Goal: Transaction & Acquisition: Purchase product/service

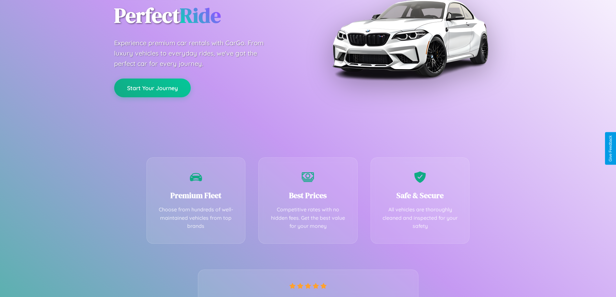
scroll to position [127, 0]
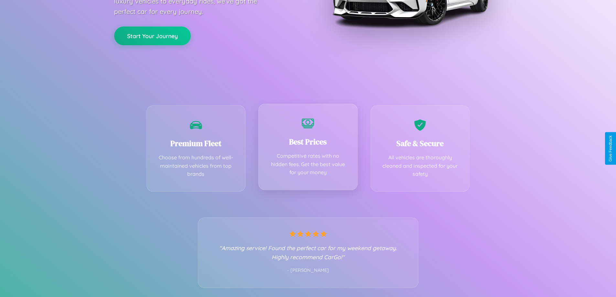
click at [308, 148] on div "Best Prices Competitive rates with no hidden fees. Get the best value for your …" at bounding box center [307, 147] width 99 height 86
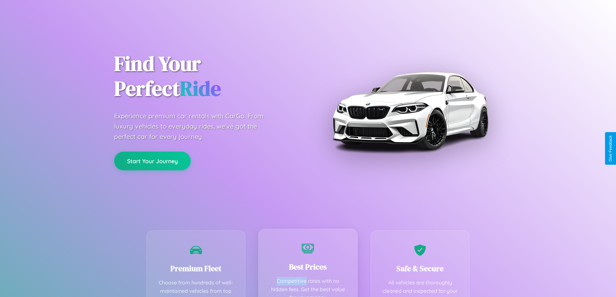
scroll to position [0, 0]
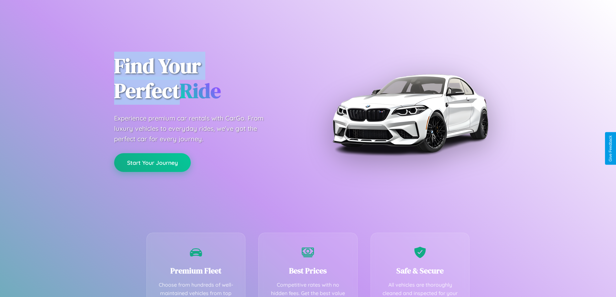
click at [152, 163] on button "Start Your Journey" at bounding box center [152, 162] width 77 height 19
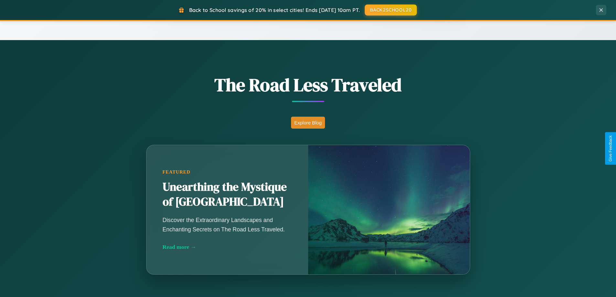
scroll to position [1244, 0]
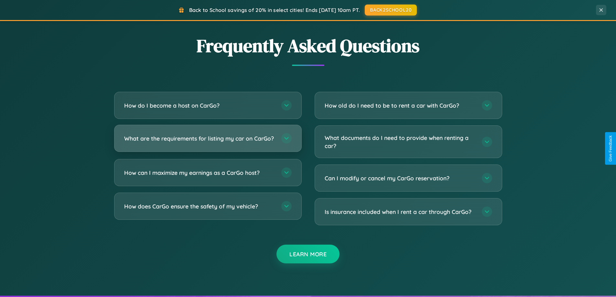
click at [207, 142] on h3 "What are the requirements for listing my car on CarGo?" at bounding box center [199, 138] width 151 height 8
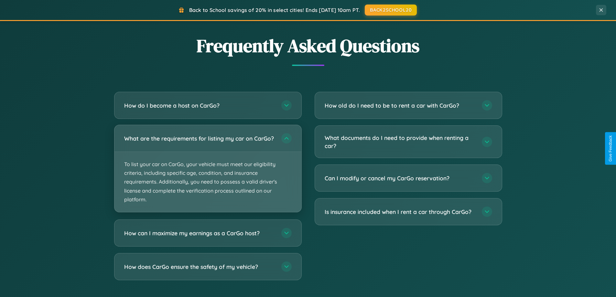
click at [207, 171] on p "To list your car on CarGo, your vehicle must meet our eligibility criteria, inc…" at bounding box center [207, 182] width 187 height 60
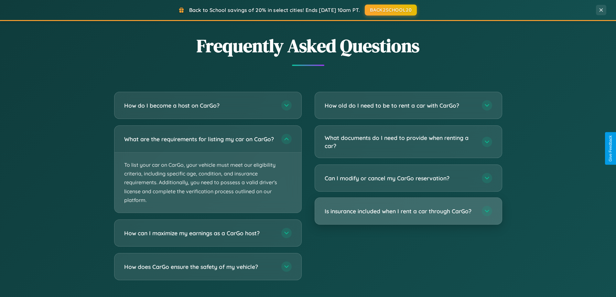
click at [408, 212] on h3 "Is insurance included when I rent a car through CarGo?" at bounding box center [399, 211] width 151 height 8
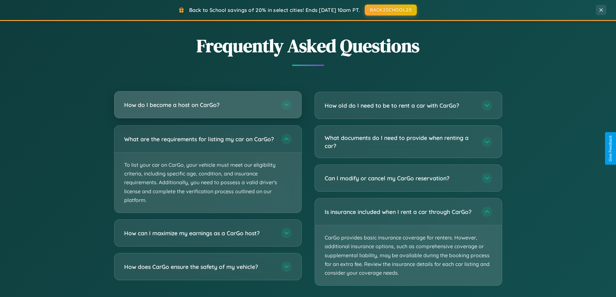
click at [207, 105] on h3 "How do I become a host on CarGo?" at bounding box center [199, 105] width 151 height 8
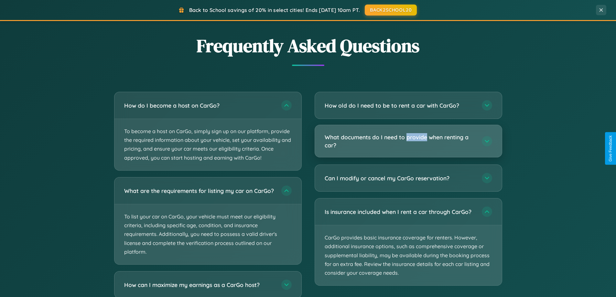
click at [408, 141] on h3 "What documents do I need to provide when renting a car?" at bounding box center [399, 141] width 151 height 16
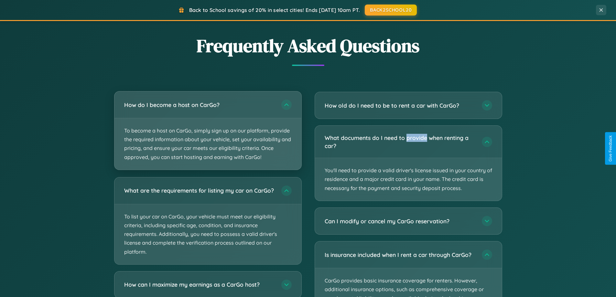
click at [207, 131] on p "To become a host on CarGo, simply sign up on our platform, provide the required…" at bounding box center [207, 143] width 187 height 51
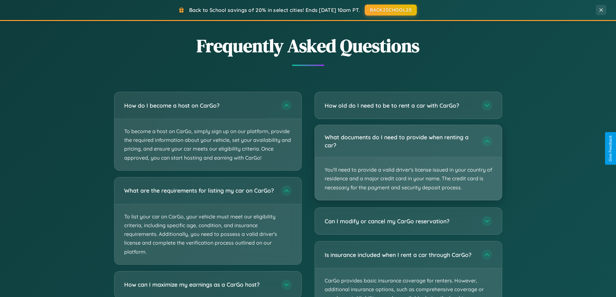
click at [408, 163] on p "You'll need to provide a valid driver's license issued in your country of resid…" at bounding box center [408, 178] width 187 height 43
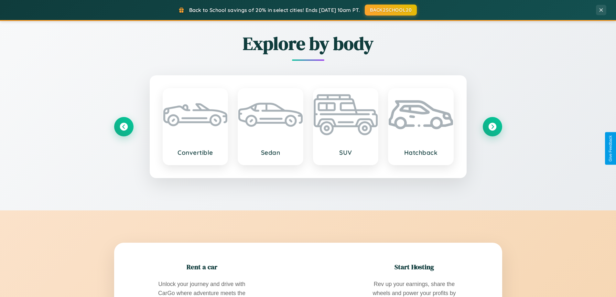
scroll to position [445, 0]
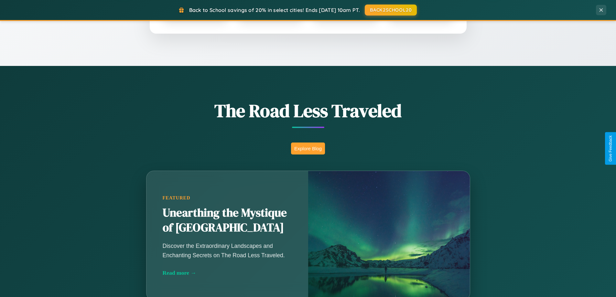
click at [308, 148] on button "Explore Blog" at bounding box center [308, 149] width 34 height 12
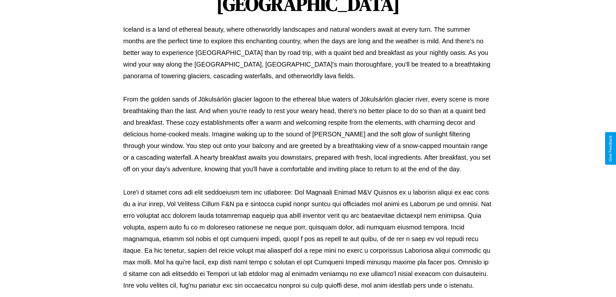
scroll to position [209, 0]
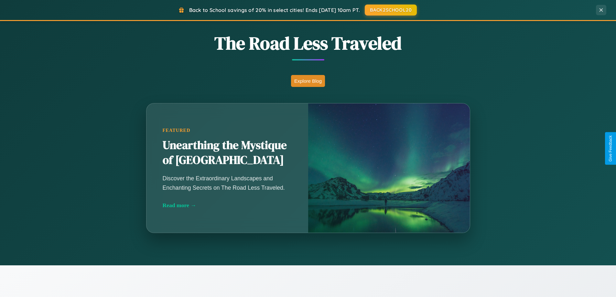
scroll to position [757, 0]
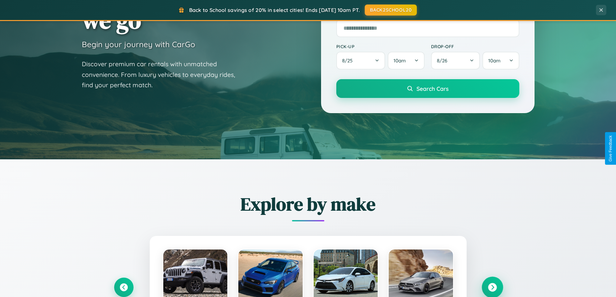
click at [492, 287] on icon at bounding box center [492, 287] width 9 height 9
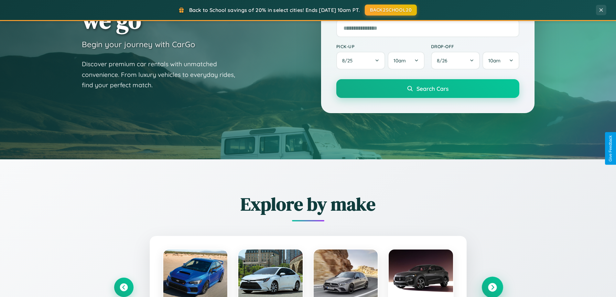
scroll to position [19, 0]
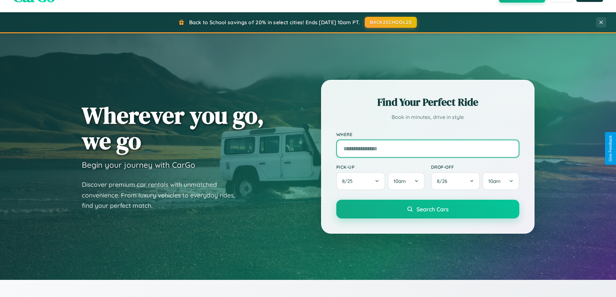
click at [427, 148] on input "text" at bounding box center [427, 149] width 183 height 18
type input "**********"
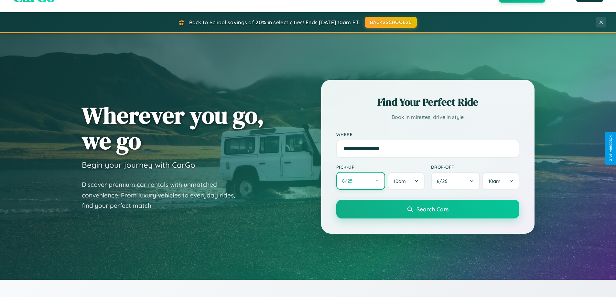
click at [360, 181] on button "8 / 25" at bounding box center [360, 181] width 49 height 18
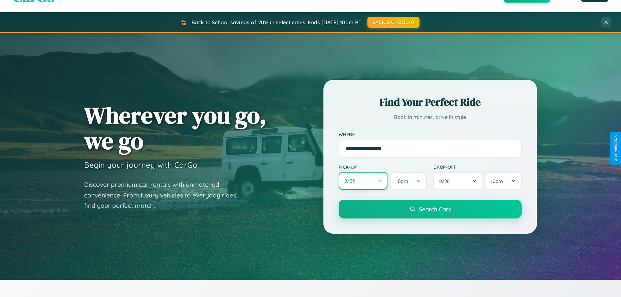
select select "*"
select select "****"
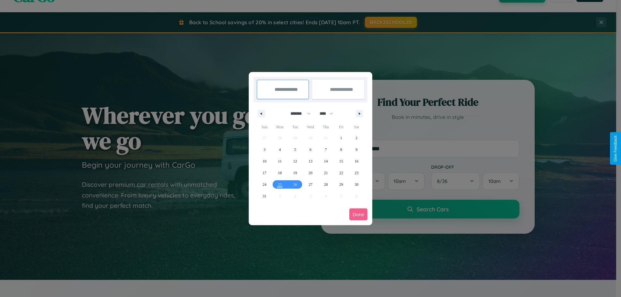
click at [297, 113] on select "******* ******** ***** ***** *** **** **** ****** ********* ******* ******** **…" at bounding box center [298, 113] width 27 height 11
select select "**"
click at [356, 161] on span "15" at bounding box center [356, 161] width 4 height 12
type input "**********"
click at [264, 173] on span "16" at bounding box center [264, 173] width 4 height 12
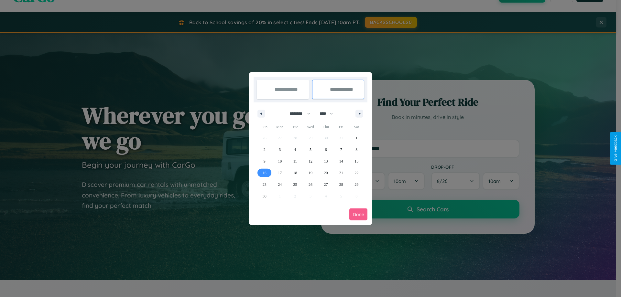
type input "**********"
click at [358, 214] on button "Done" at bounding box center [358, 214] width 18 height 12
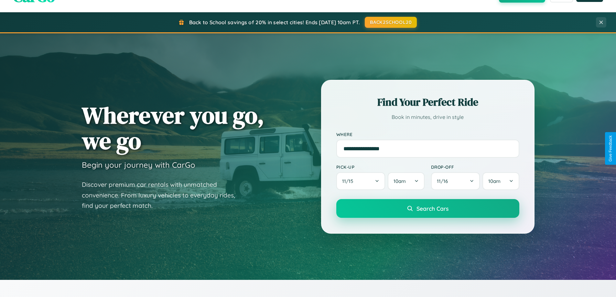
click at [427, 208] on span "Search Cars" at bounding box center [432, 208] width 32 height 7
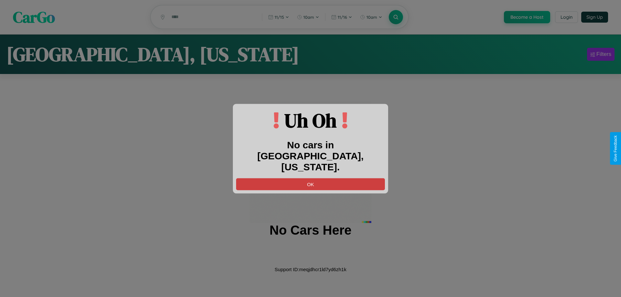
click at [310, 178] on button "OK" at bounding box center [310, 184] width 149 height 12
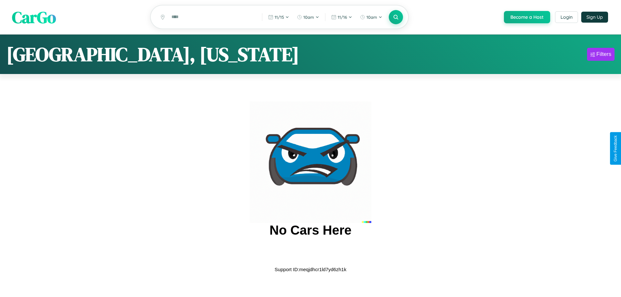
click at [34, 17] on span "CarGo" at bounding box center [34, 17] width 44 height 22
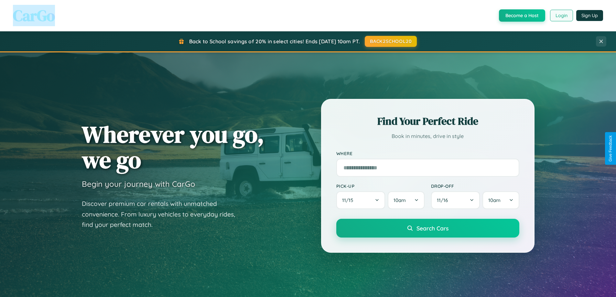
click at [561, 16] on button "Login" at bounding box center [561, 16] width 23 height 12
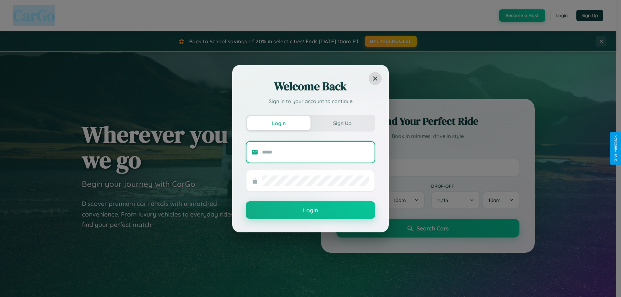
click at [315, 152] on input "text" at bounding box center [315, 152] width 107 height 10
type input "**********"
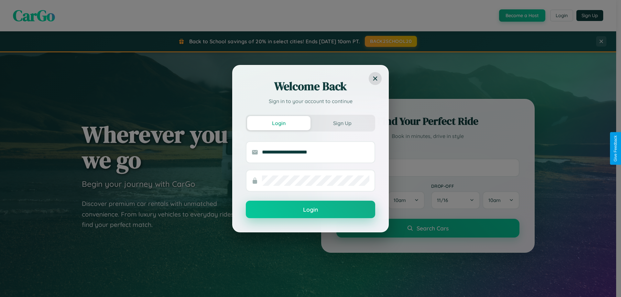
click at [310, 210] on button "Login" at bounding box center [310, 209] width 129 height 17
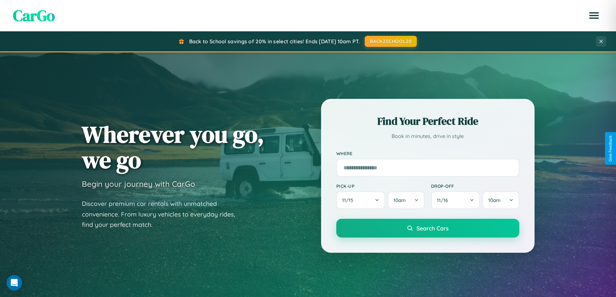
scroll to position [279, 0]
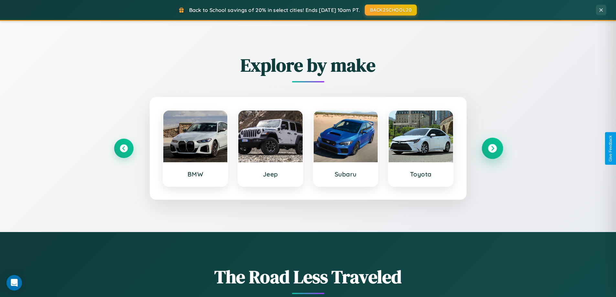
click at [492, 148] on icon at bounding box center [492, 148] width 9 height 9
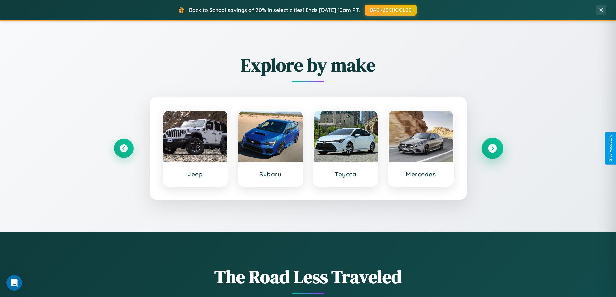
click at [492, 148] on icon at bounding box center [492, 148] width 9 height 9
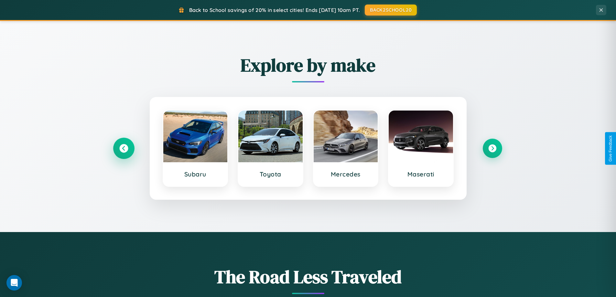
click at [123, 148] on icon at bounding box center [123, 148] width 9 height 9
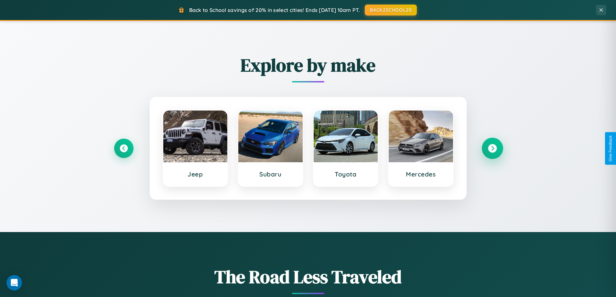
click at [492, 148] on icon at bounding box center [492, 148] width 9 height 9
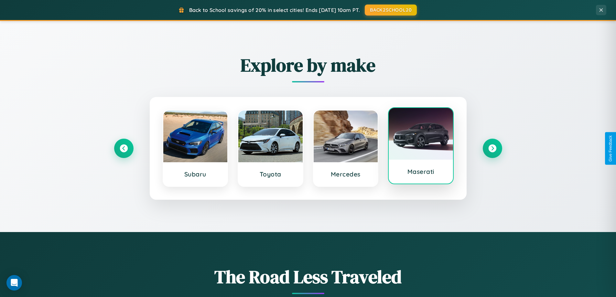
click at [420, 146] on div at bounding box center [420, 134] width 64 height 52
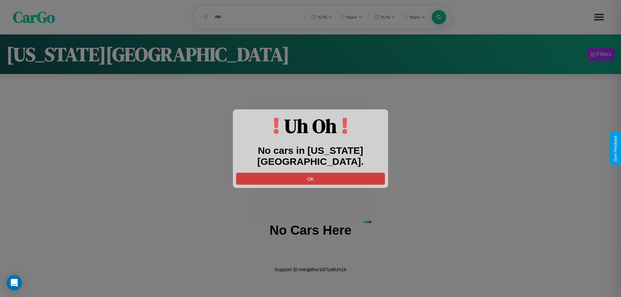
click at [310, 173] on button "OK" at bounding box center [310, 179] width 149 height 12
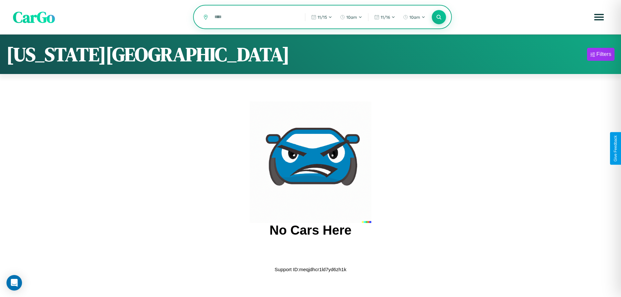
click at [255, 17] on input "text" at bounding box center [254, 16] width 87 height 11
type input "*"
type input "**********"
click at [439, 17] on icon at bounding box center [438, 17] width 6 height 6
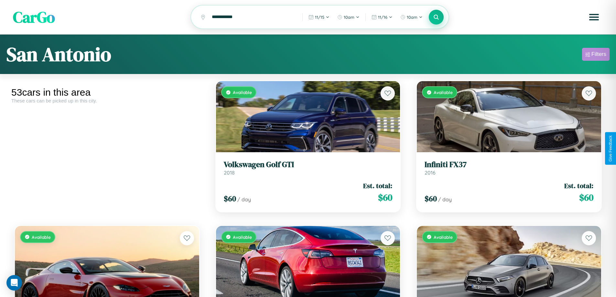
click at [595, 55] on div "Filters" at bounding box center [598, 54] width 15 height 6
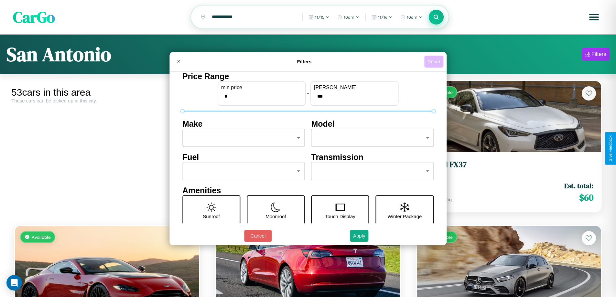
click at [434, 61] on button "Reset" at bounding box center [433, 62] width 19 height 12
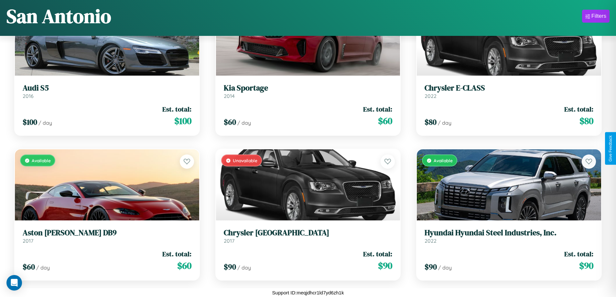
scroll to position [1249, 0]
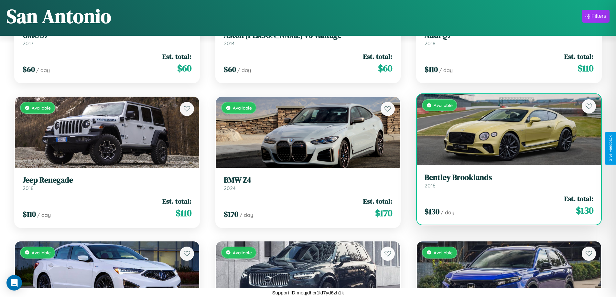
click at [505, 183] on link "Bentley Brooklands 2016" at bounding box center [508, 181] width 169 height 16
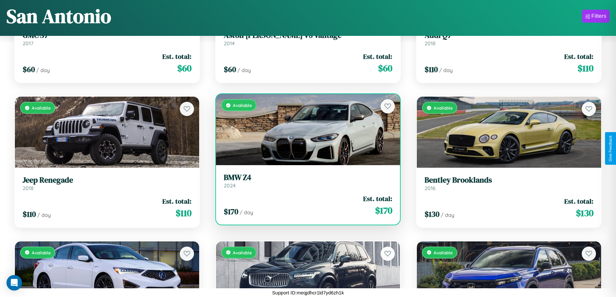
scroll to position [1683, 0]
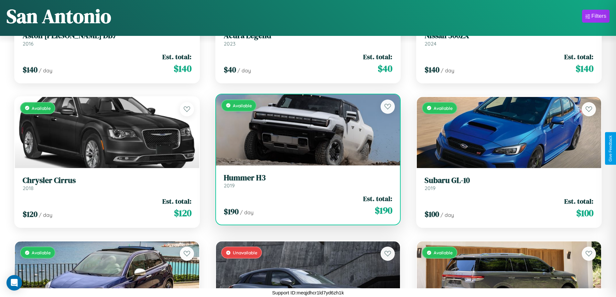
click at [305, 181] on h3 "Hummer H3" at bounding box center [308, 177] width 169 height 9
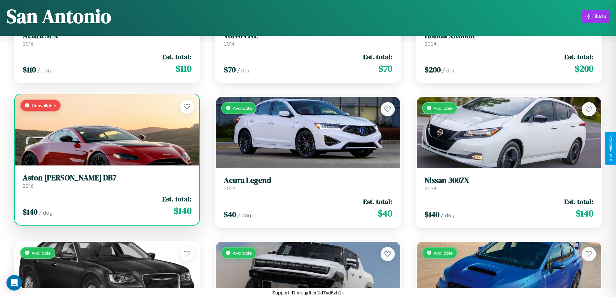
click at [106, 132] on div "Unavailable" at bounding box center [107, 129] width 184 height 71
click at [106, 130] on div "Unavailable" at bounding box center [107, 129] width 184 height 71
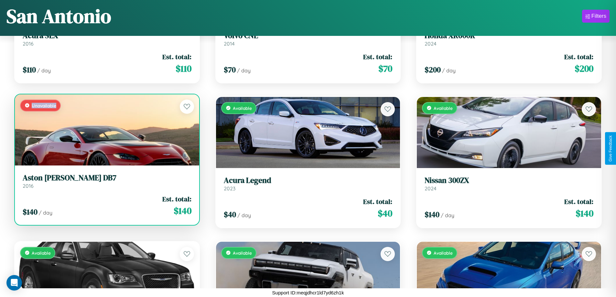
click at [106, 130] on div "Unavailable" at bounding box center [107, 129] width 184 height 71
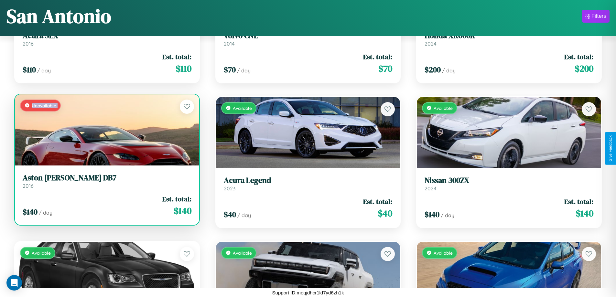
click at [106, 130] on div "Unavailable" at bounding box center [107, 129] width 184 height 71
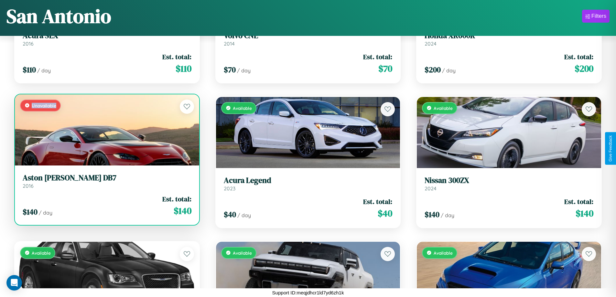
click at [106, 130] on div "Unavailable" at bounding box center [107, 129] width 184 height 71
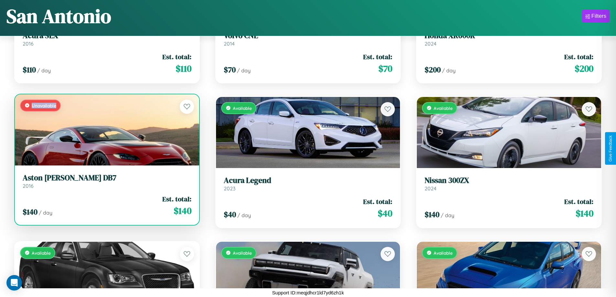
click at [106, 130] on div "Unavailable" at bounding box center [107, 129] width 184 height 71
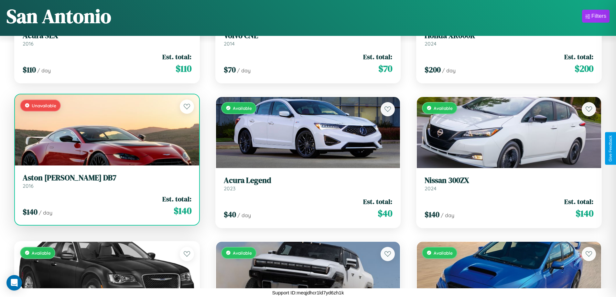
click at [106, 181] on h3 "Aston Martin DB7" at bounding box center [107, 177] width 169 height 9
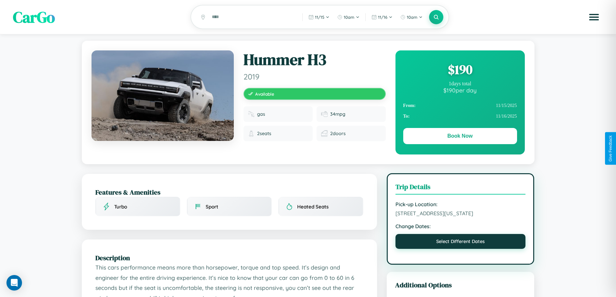
click at [460, 249] on button "Select Different Dates" at bounding box center [460, 241] width 130 height 15
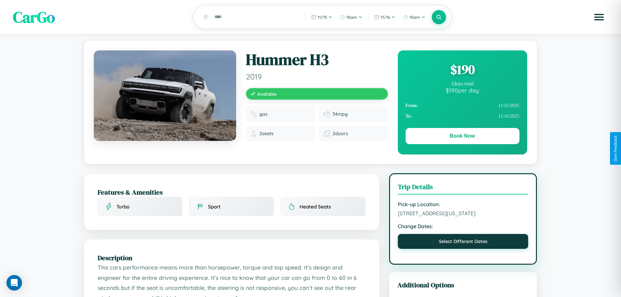
select select "*"
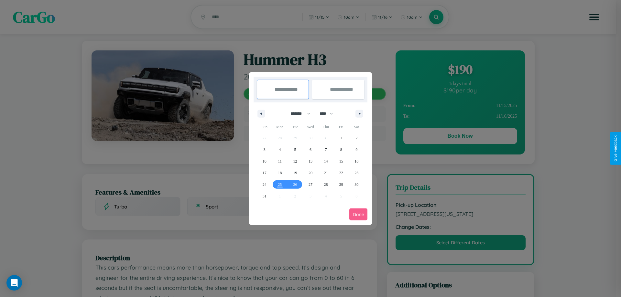
drag, startPoint x: 297, startPoint y: 113, endPoint x: 310, endPoint y: 130, distance: 20.7
click at [297, 113] on select "******* ******** ***** ***** *** **** **** ****** ********* ******* ******** **…" at bounding box center [298, 113] width 27 height 11
drag, startPoint x: 329, startPoint y: 113, endPoint x: 310, endPoint y: 130, distance: 24.7
click at [329, 113] on select "**** **** **** **** **** **** **** **** **** **** **** **** **** **** **** ****…" at bounding box center [325, 113] width 19 height 11
select select "****"
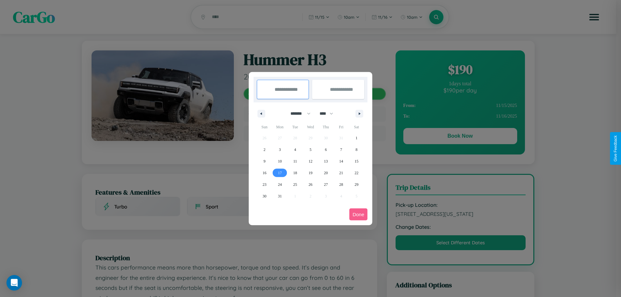
click at [280, 173] on span "17" at bounding box center [280, 173] width 4 height 12
type input "**********"
click at [280, 184] on span "24" at bounding box center [280, 185] width 4 height 12
type input "**********"
click at [358, 214] on button "Done" at bounding box center [358, 214] width 18 height 12
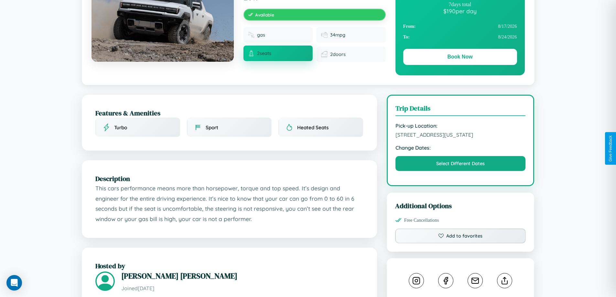
scroll to position [174, 0]
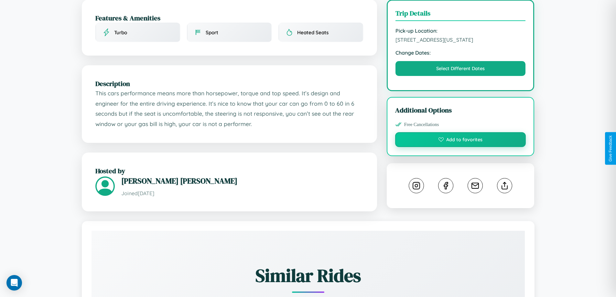
click at [460, 147] on button "Add to favorites" at bounding box center [460, 139] width 131 height 15
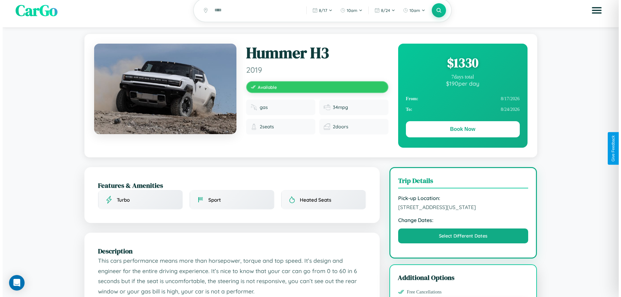
scroll to position [0, 0]
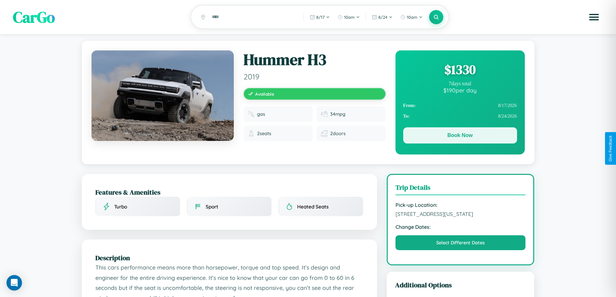
click at [460, 136] on button "Book Now" at bounding box center [460, 135] width 114 height 16
